Goal: Information Seeking & Learning: Check status

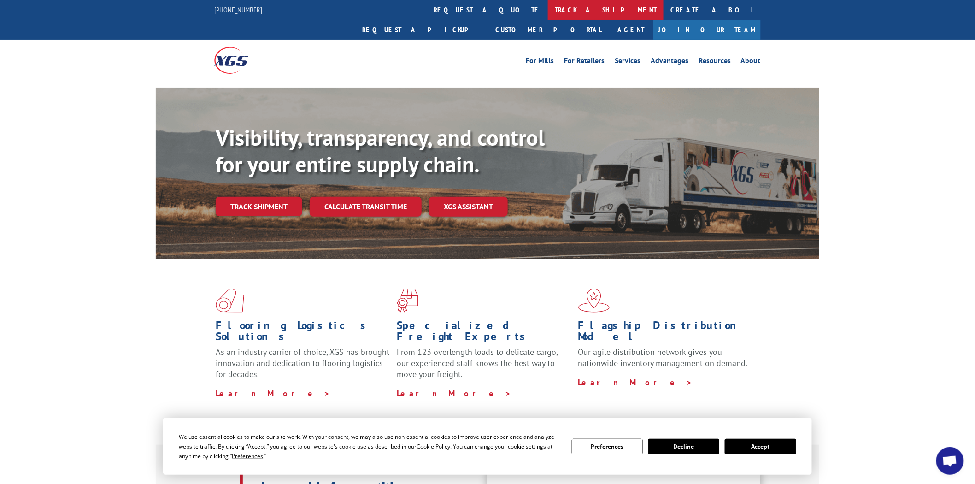
click at [548, 8] on link "track a shipment" at bounding box center [606, 10] width 116 height 20
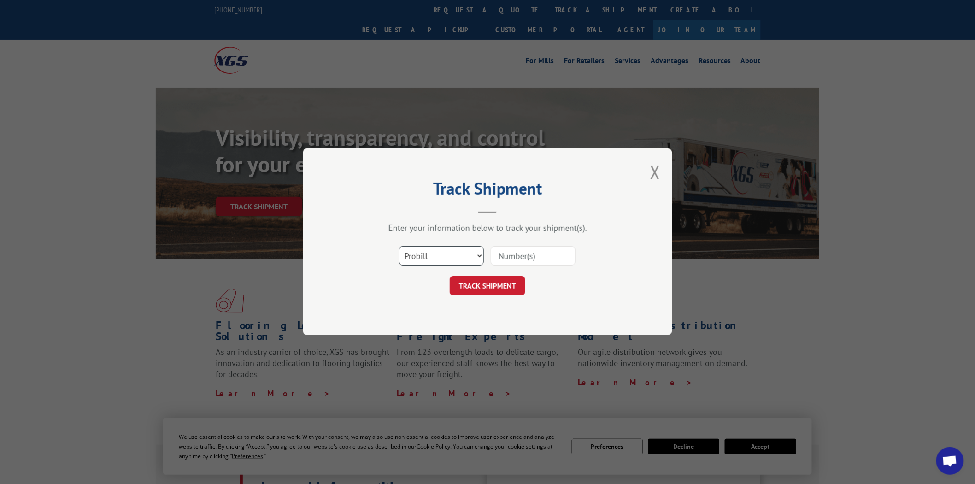
click at [480, 257] on select "Select category... Probill BOL PO" at bounding box center [441, 255] width 85 height 19
select select "po"
click at [399, 246] on select "Select category... Probill BOL PO" at bounding box center [441, 255] width 85 height 19
click at [528, 257] on input at bounding box center [533, 255] width 85 height 19
type input "04510091"
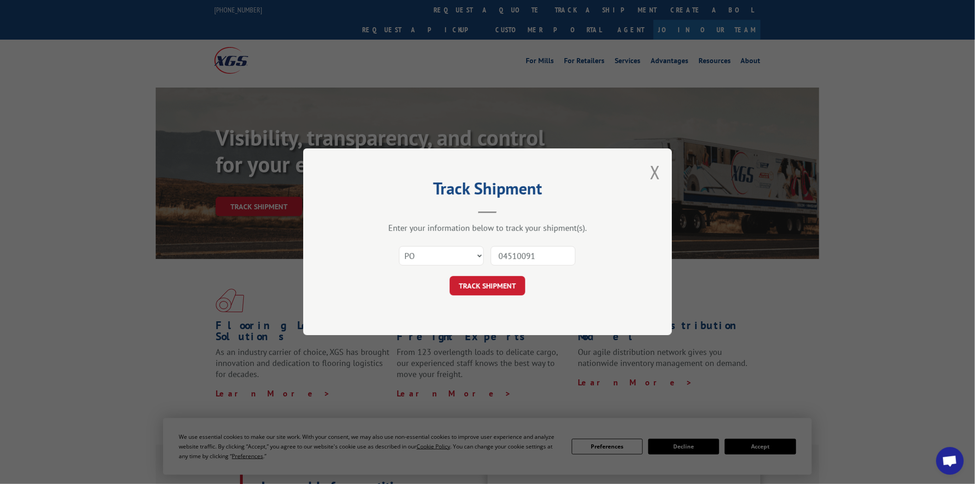
click button "TRACK SHIPMENT" at bounding box center [488, 285] width 76 height 19
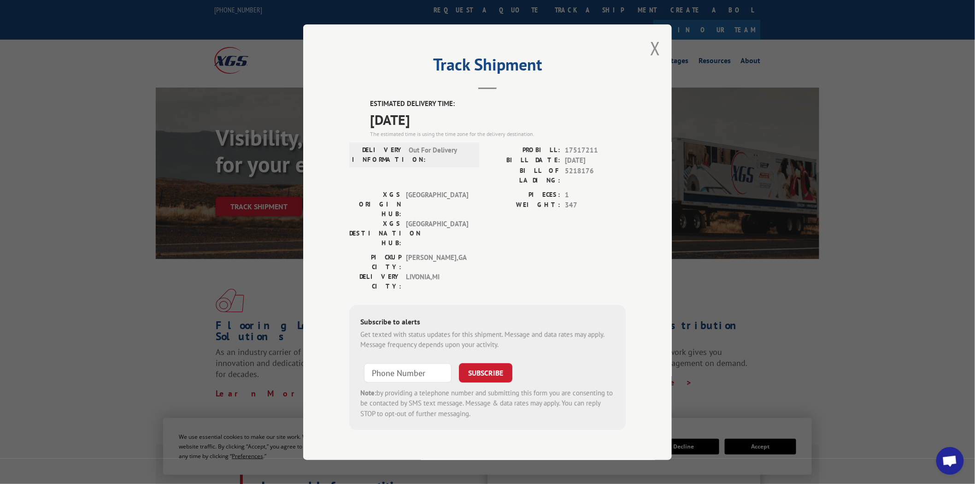
click at [369, 108] on div "Track Shipment ESTIMATED DELIVERY TIME: [DATE] The estimated time is using the …" at bounding box center [487, 241] width 369 height 435
drag, startPoint x: 369, startPoint y: 108, endPoint x: 432, endPoint y: 122, distance: 64.5
click at [432, 122] on div "ESTIMATED DELIVERY TIME: [DATE] The estimated time is using the time zone for t…" at bounding box center [487, 264] width 276 height 331
copy div "ESTIMATED DELIVERY TIME: [DATE]"
click at [655, 60] on button "Close modal" at bounding box center [655, 48] width 10 height 24
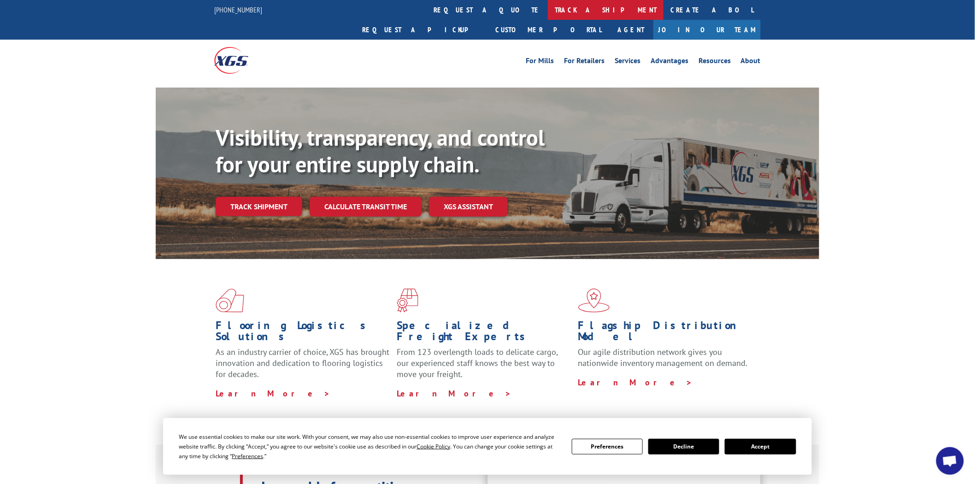
click at [548, 10] on link "track a shipment" at bounding box center [606, 10] width 116 height 20
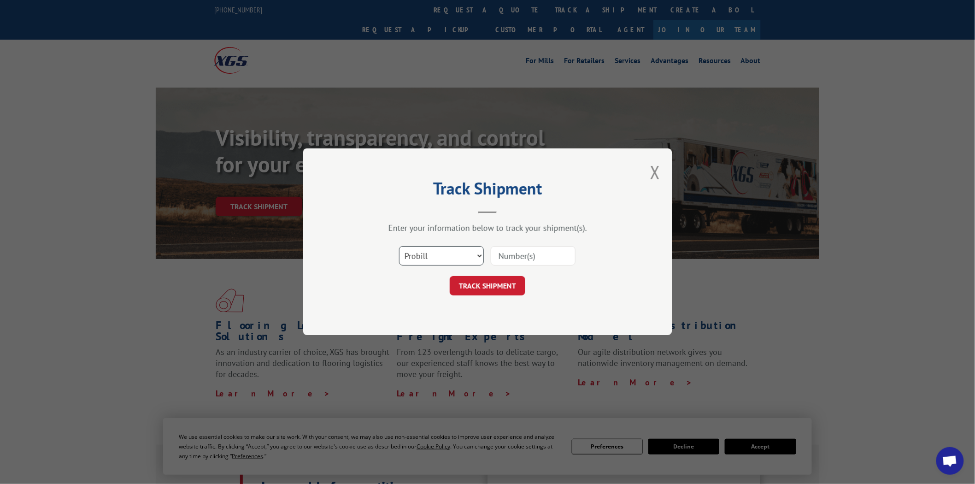
click at [480, 252] on select "Select category... Probill BOL PO" at bounding box center [441, 255] width 85 height 19
select select "po"
click at [399, 246] on select "Select category... Probill BOL PO" at bounding box center [441, 255] width 85 height 19
click at [524, 257] on input at bounding box center [533, 255] width 85 height 19
type input "04510343"
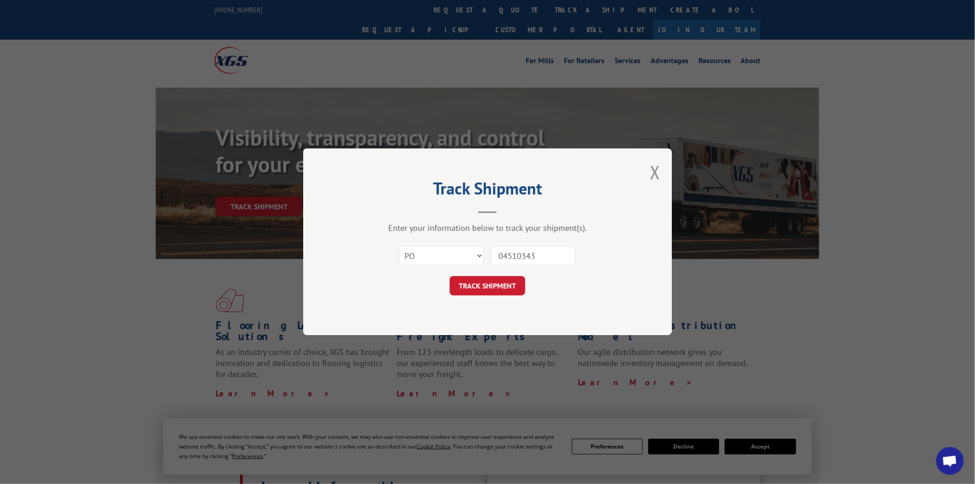
click at [450, 276] on button "TRACK SHIPMENT" at bounding box center [488, 285] width 76 height 19
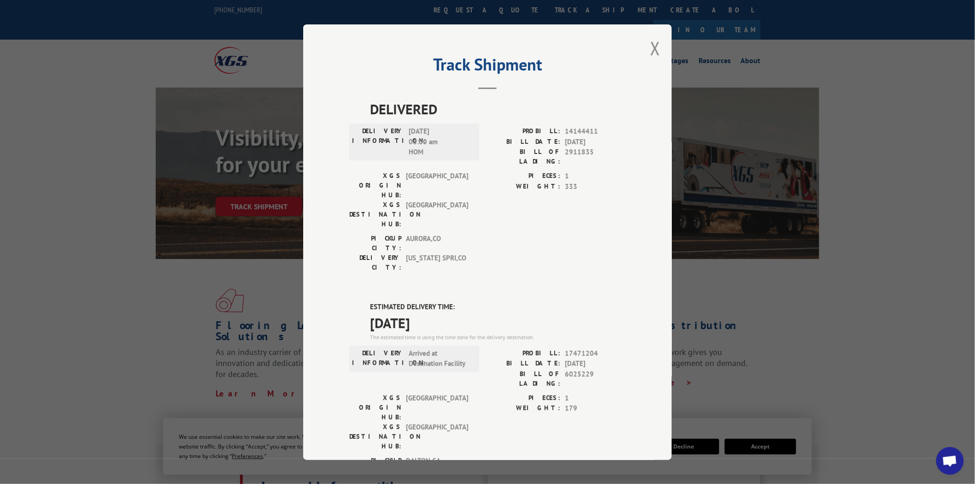
click at [364, 302] on div "ESTIMATED DELIVERY TIME: [DATE] The estimated time is using the time zone for t…" at bounding box center [487, 467] width 276 height 331
drag, startPoint x: 364, startPoint y: 250, endPoint x: 436, endPoint y: 264, distance: 73.7
click at [436, 302] on div "ESTIMATED DELIVERY TIME: [DATE] The estimated time is using the time zone for t…" at bounding box center [487, 467] width 276 height 331
copy div "ESTIMATED DELIVERY TIME: [DATE]"
